Goal: Information Seeking & Learning: Learn about a topic

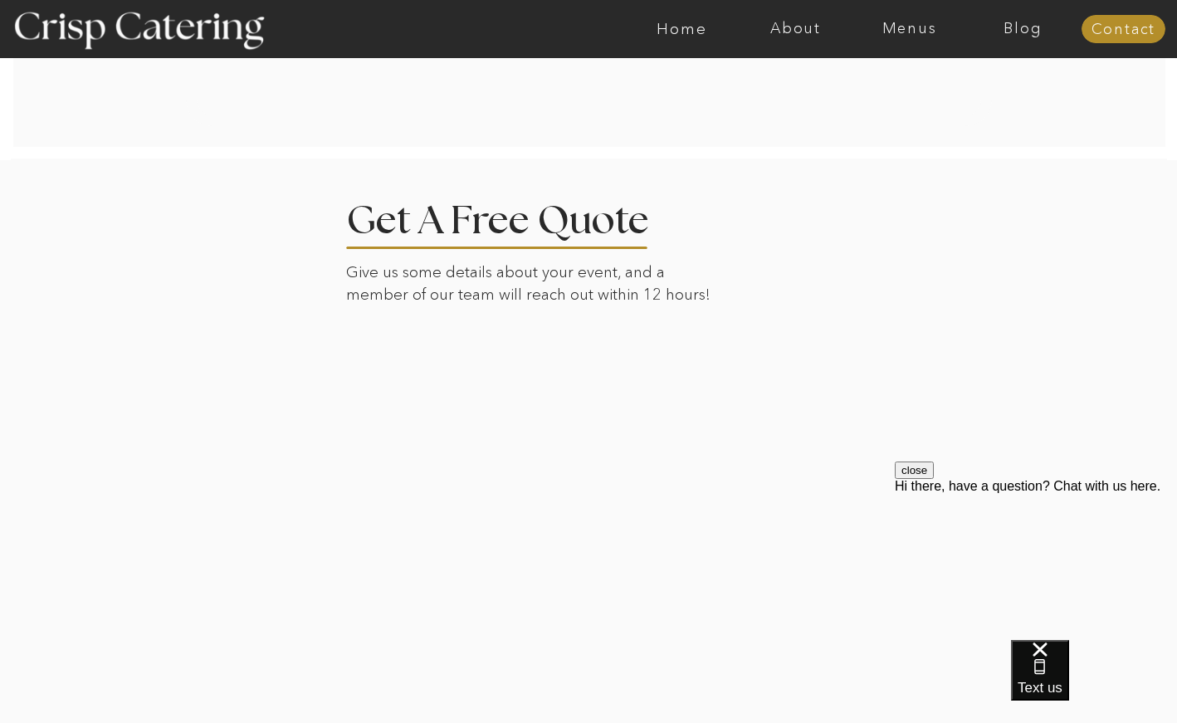
scroll to position [3238, 0]
click at [908, 28] on nav "Menus" at bounding box center [910, 29] width 114 height 17
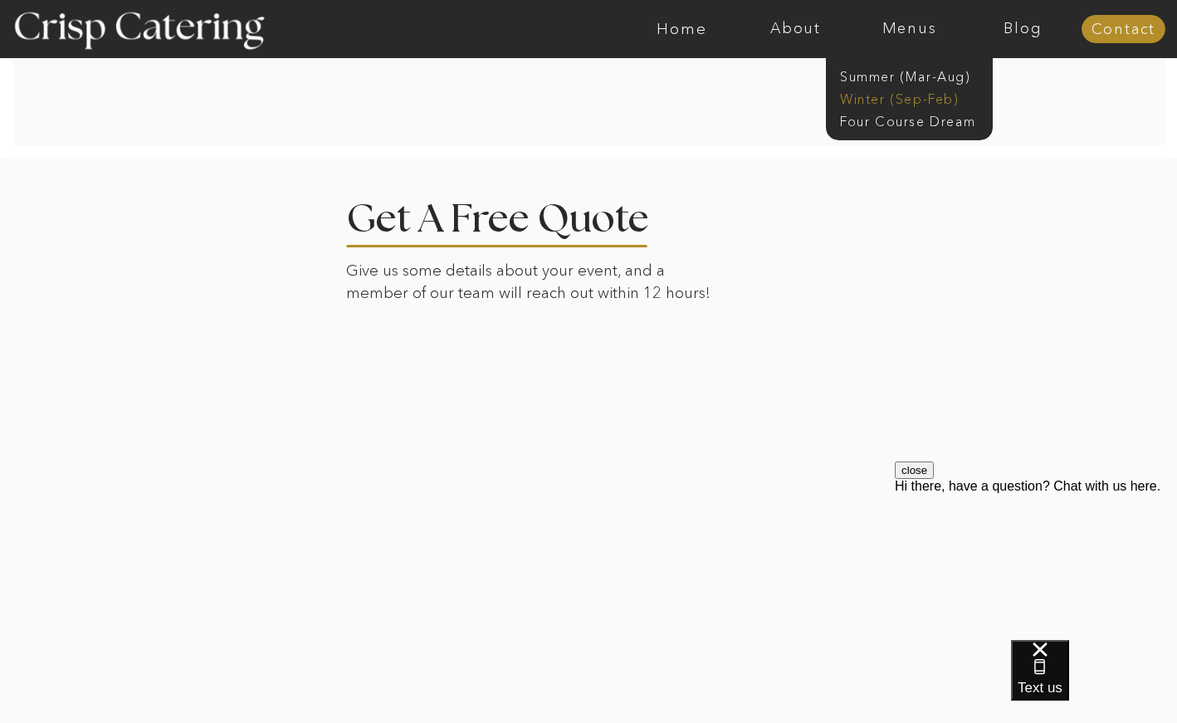
click at [884, 97] on nav "Winter (Sep-Feb)" at bounding box center [908, 98] width 136 height 16
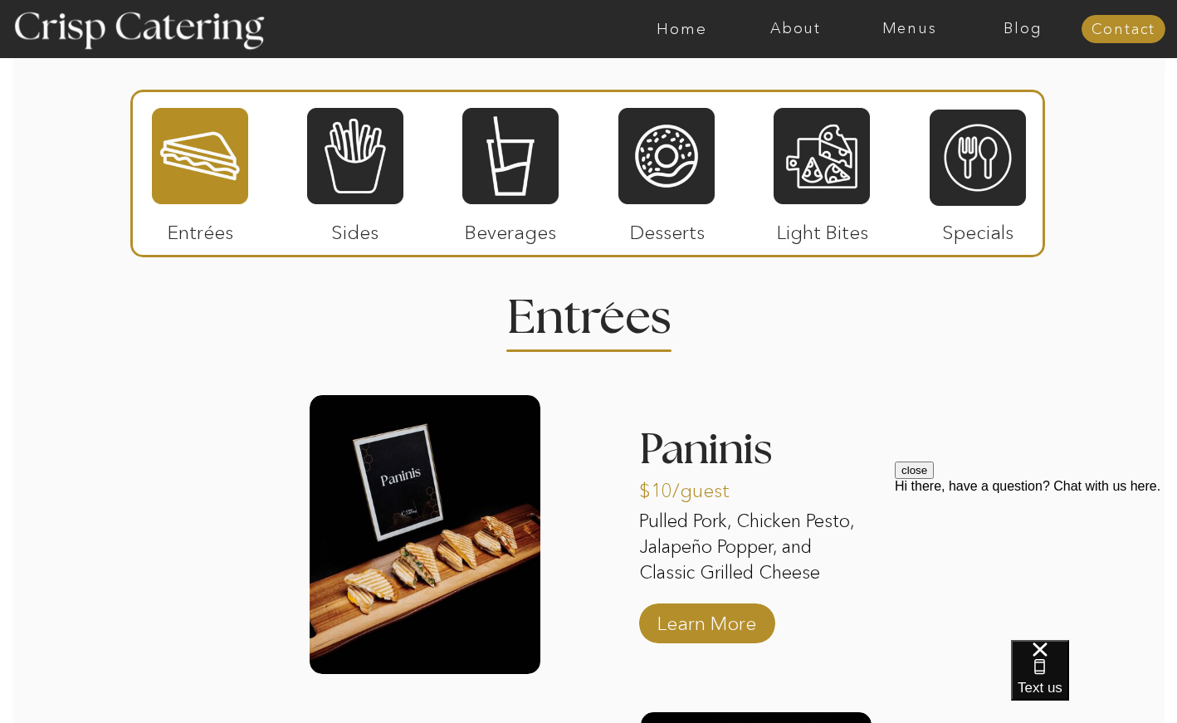
scroll to position [1920, 0]
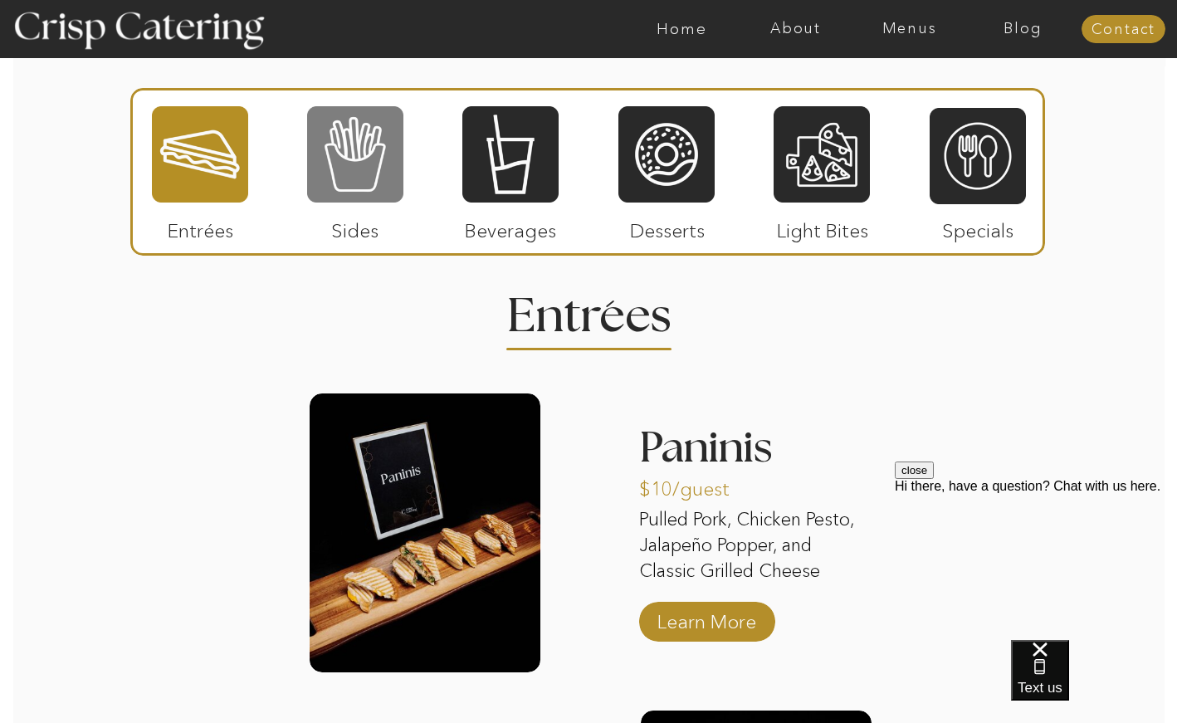
click at [332, 181] on div at bounding box center [355, 155] width 96 height 100
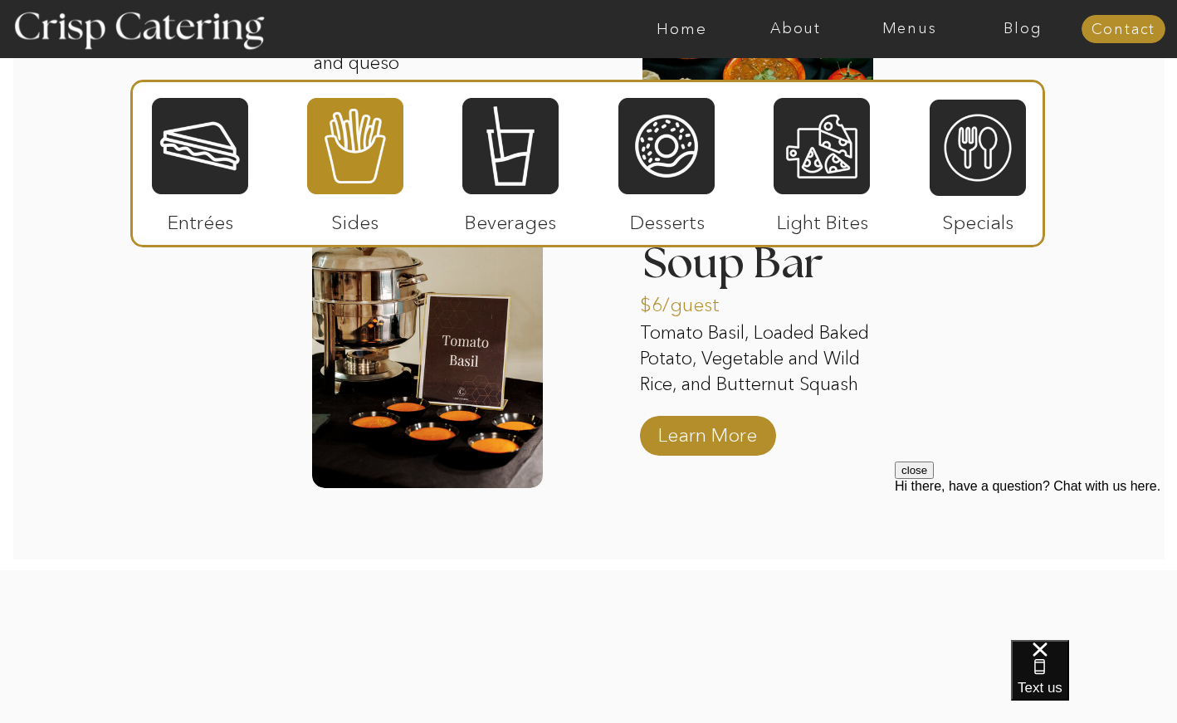
scroll to position [3087, 0]
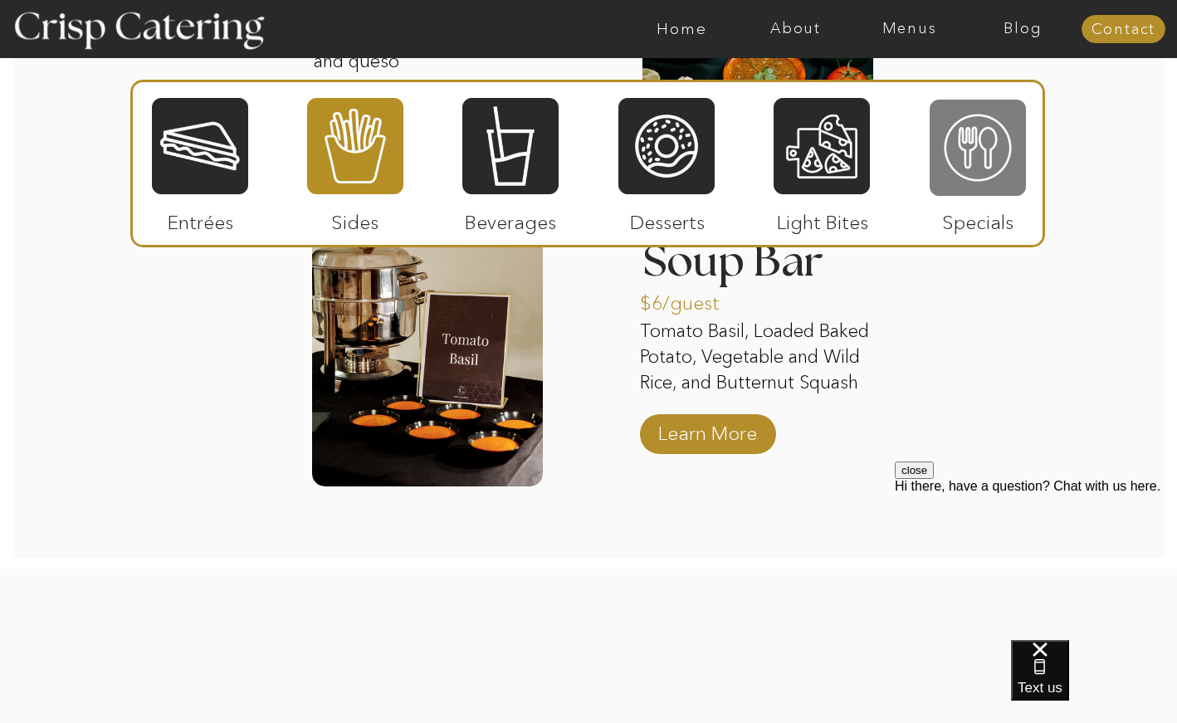
click at [981, 159] on div at bounding box center [978, 148] width 96 height 100
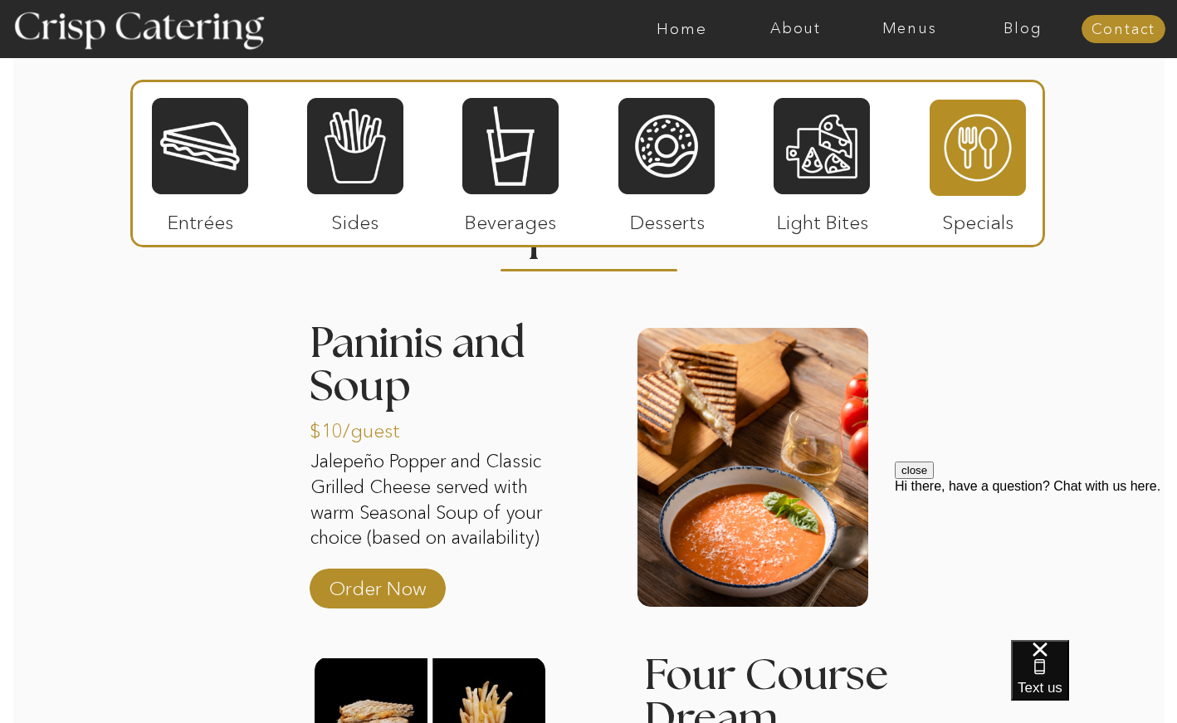
scroll to position [1998, 0]
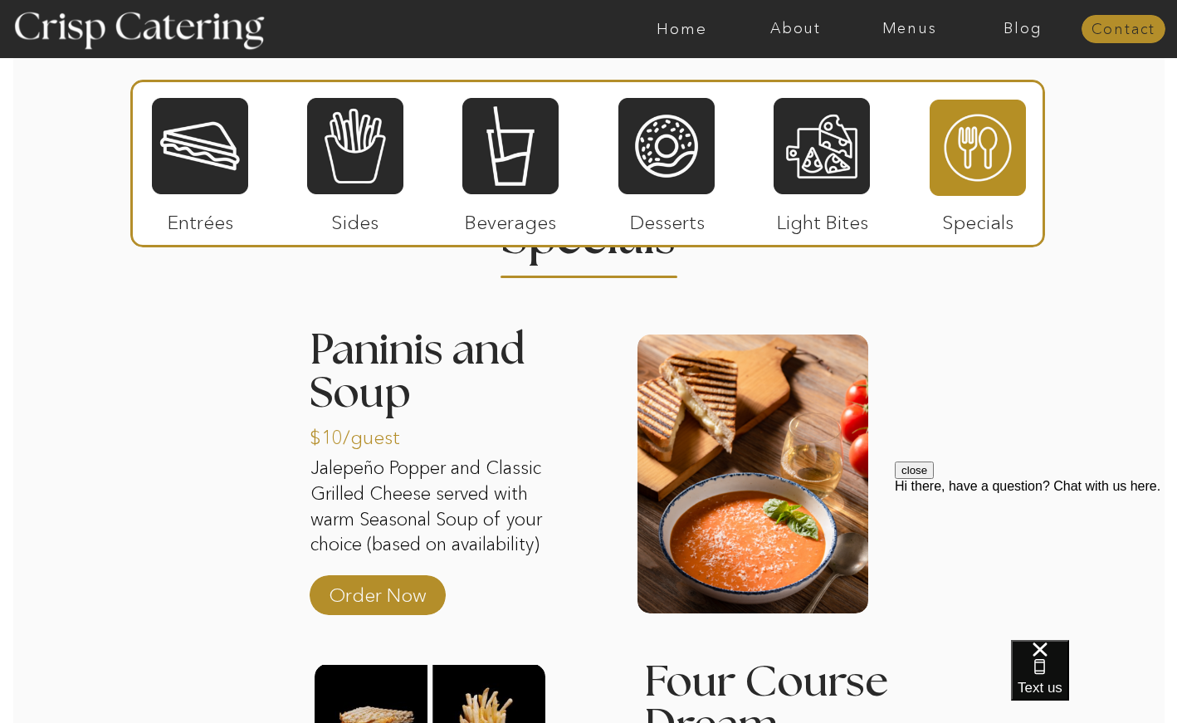
click at [1113, 30] on nav "Contact" at bounding box center [1124, 30] width 84 height 17
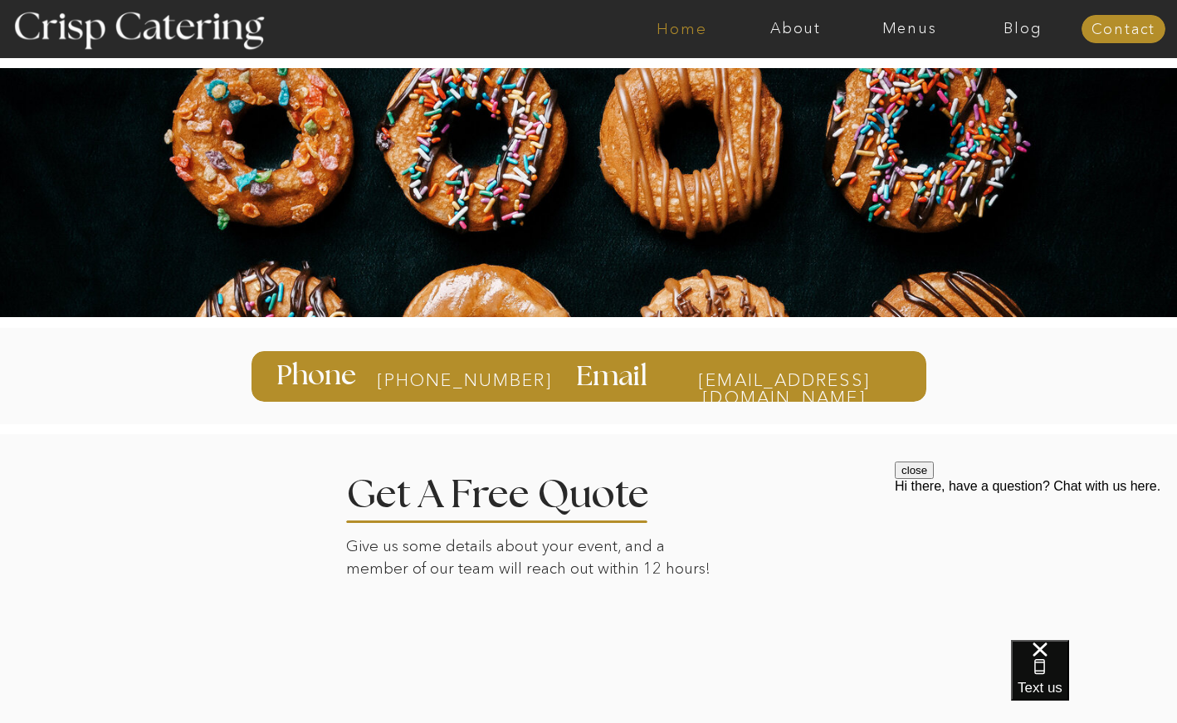
click at [668, 29] on nav "Home" at bounding box center [682, 29] width 114 height 17
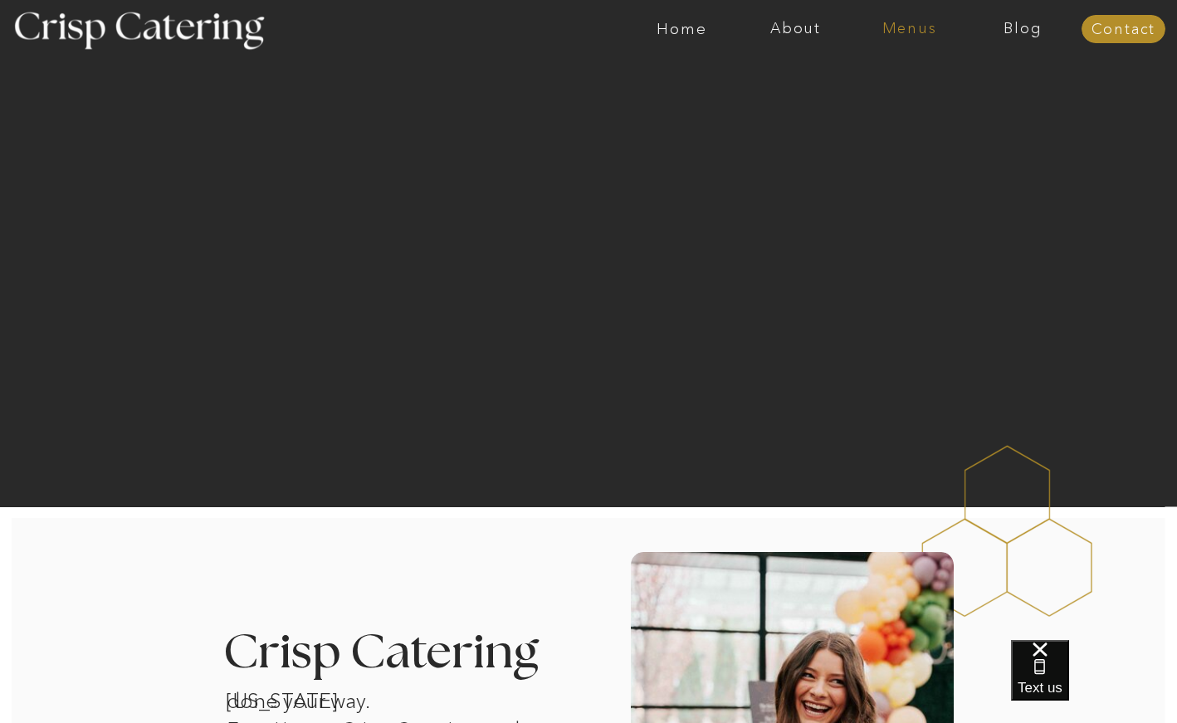
click at [888, 21] on nav "Menus" at bounding box center [910, 29] width 114 height 17
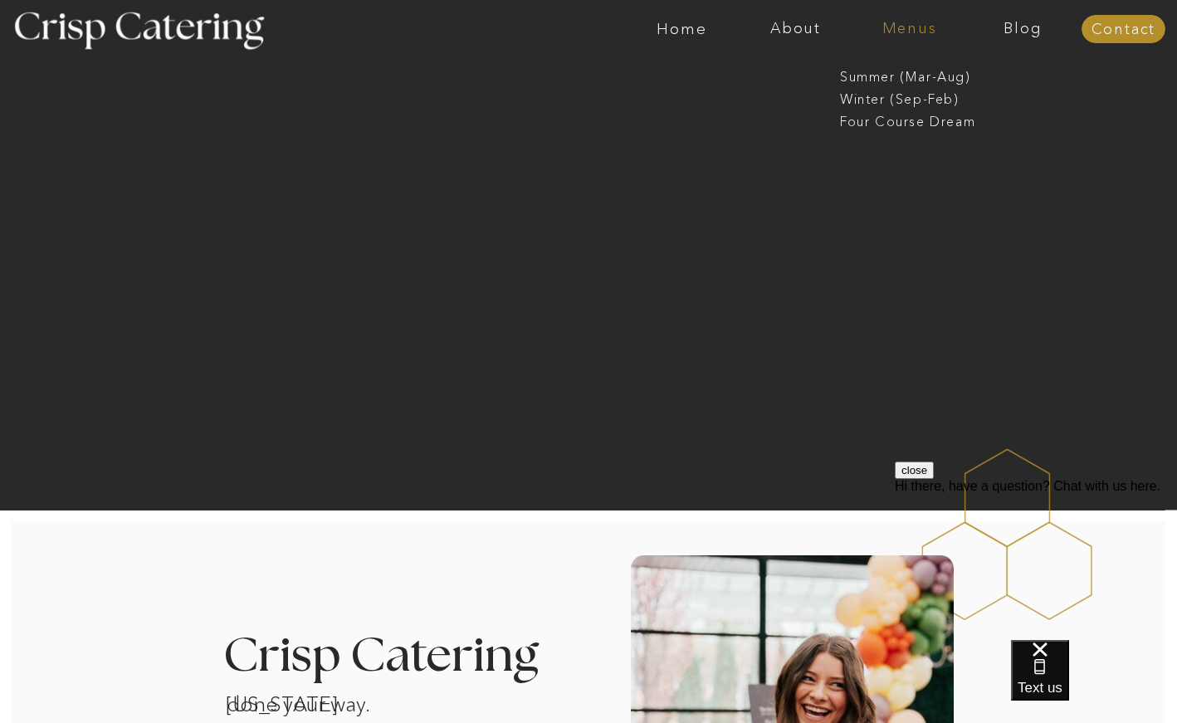
scroll to position [7, 1]
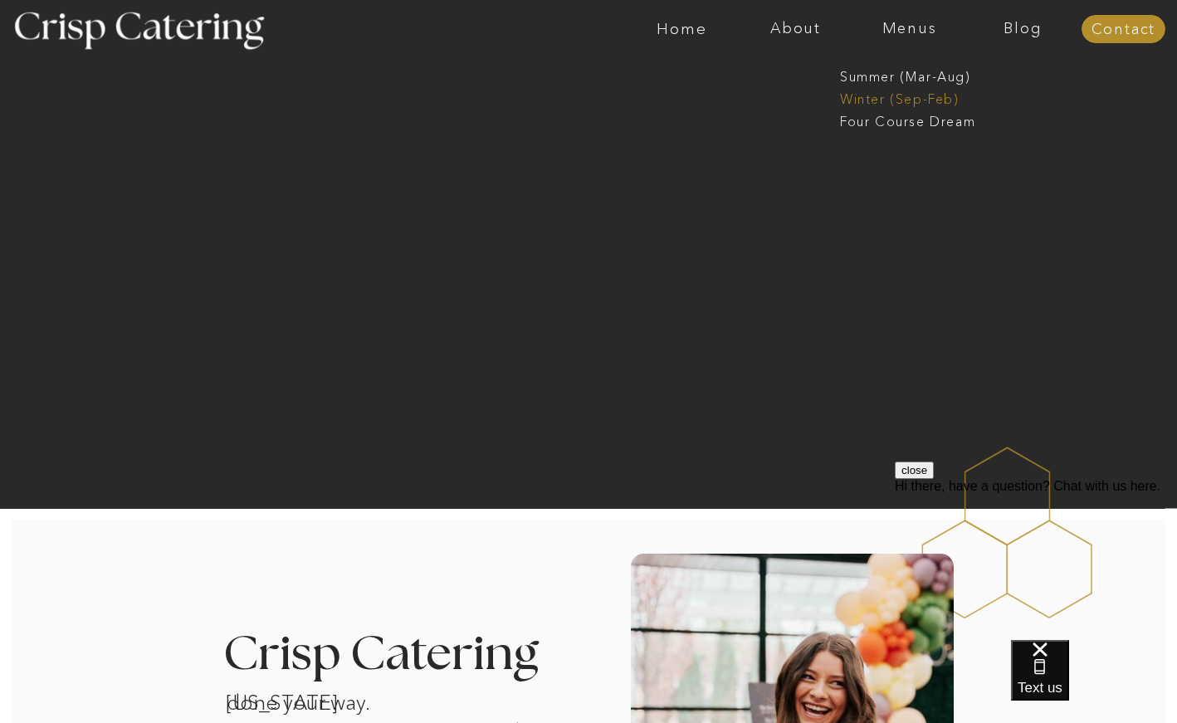
click at [859, 94] on nav "Winter (Sep-Feb)" at bounding box center [908, 98] width 136 height 16
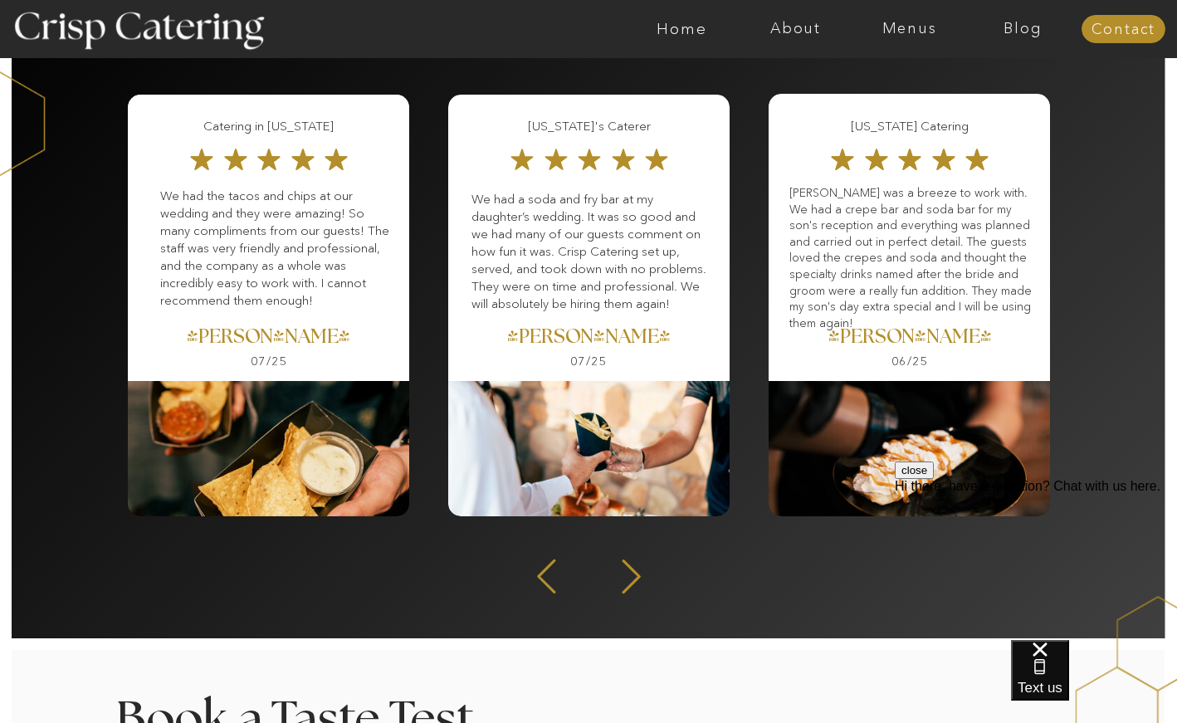
scroll to position [2145, 0]
